Goal: Transaction & Acquisition: Purchase product/service

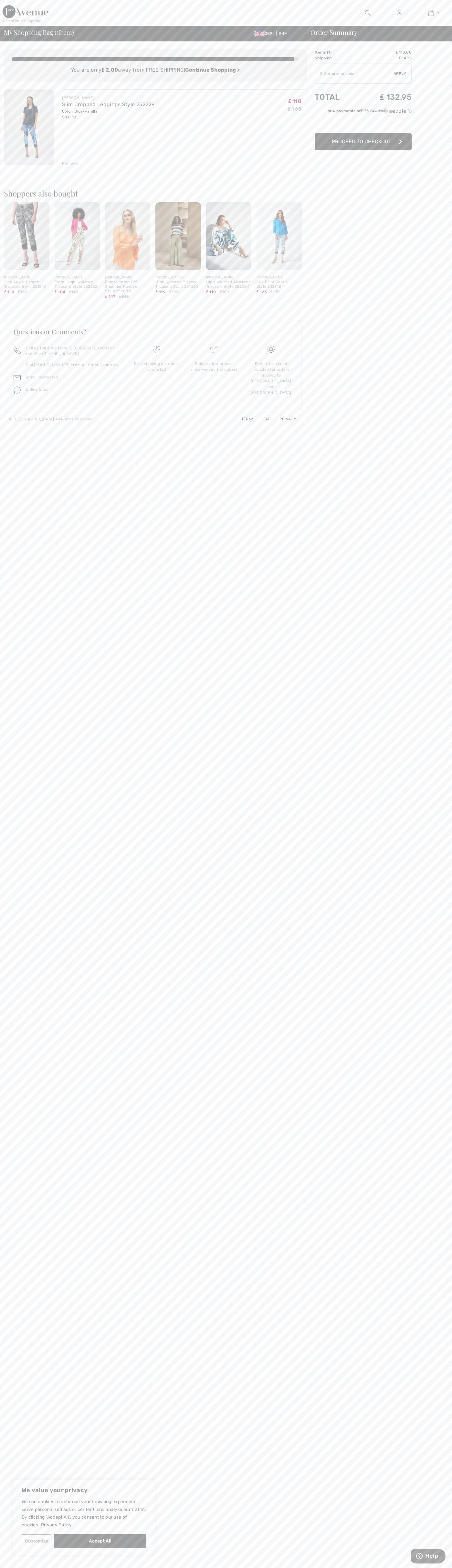
click at [363, 142] on span "Proceed to Checkout" at bounding box center [361, 141] width 60 height 6
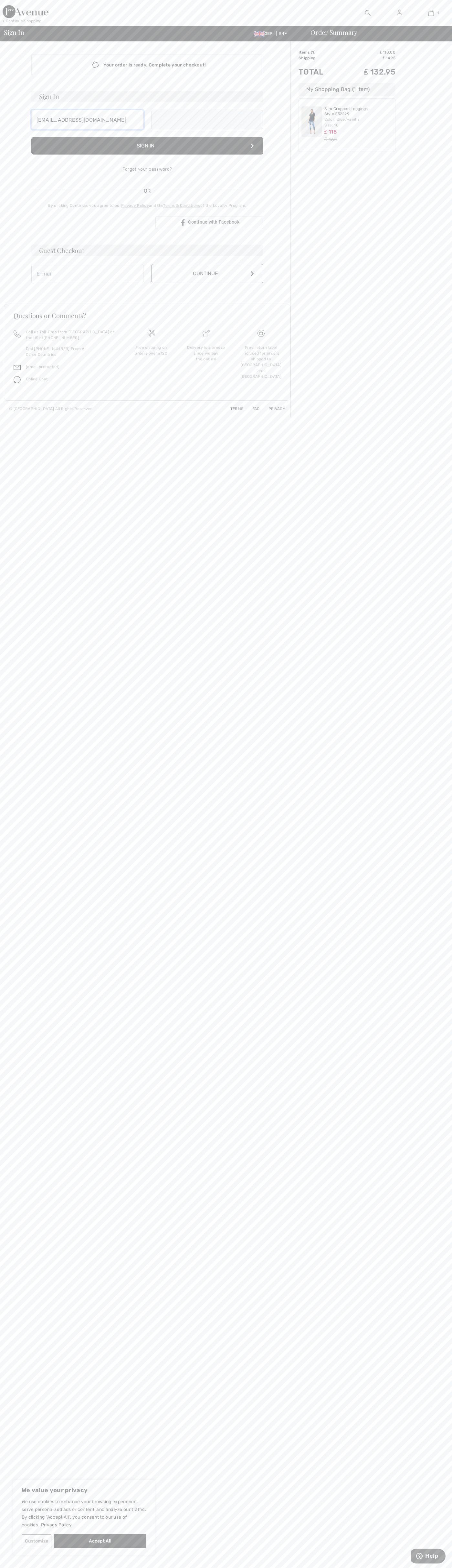
type input "[EMAIL_ADDRESS][DOMAIN_NAME]"
click at [207, 281] on button "Continue" at bounding box center [207, 281] width 112 height 19
